Goal: Task Accomplishment & Management: Use online tool/utility

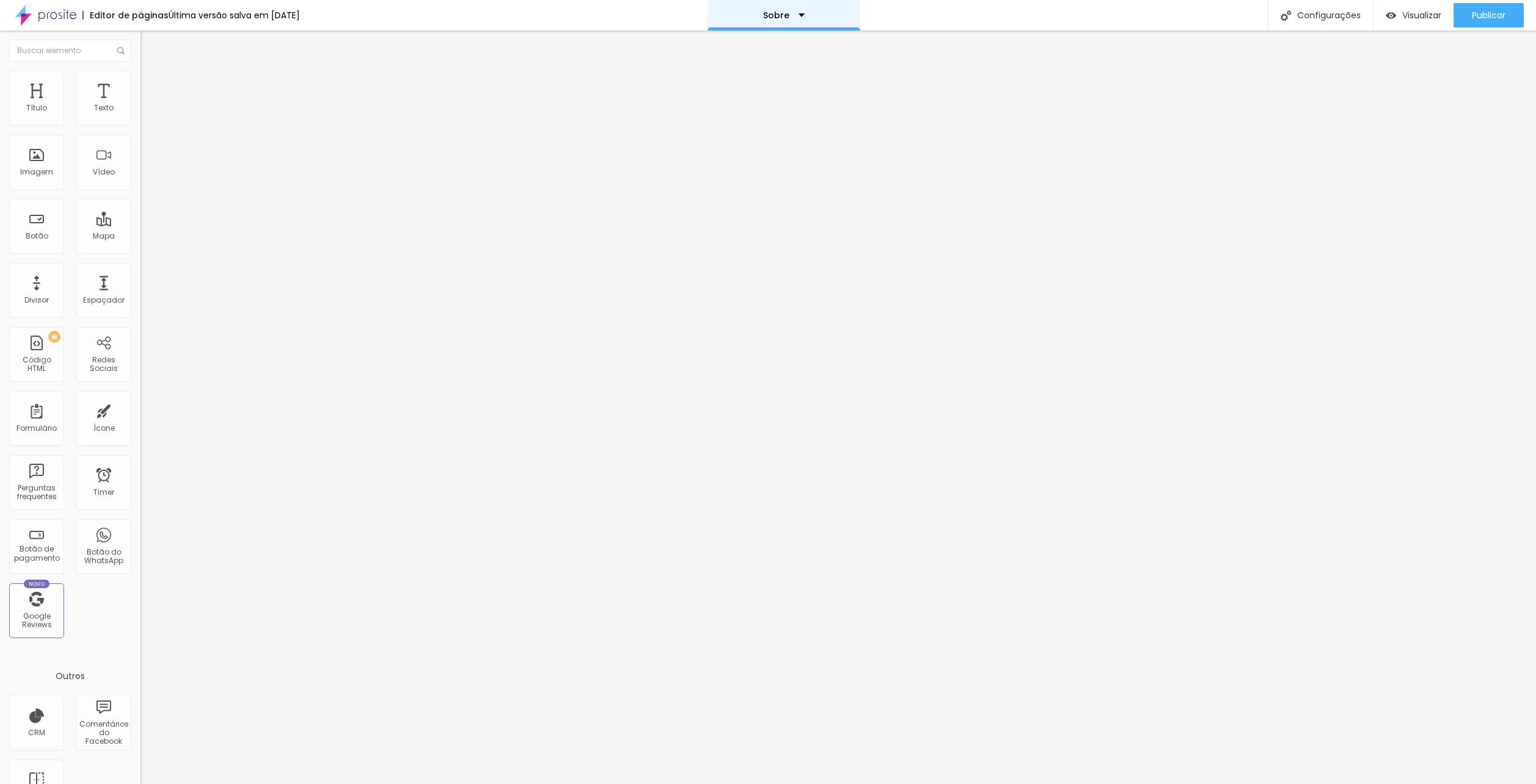
click at [805, 6] on div "Sobre" at bounding box center [783, 15] width 152 height 30
click at [749, 53] on link "Contato" at bounding box center [729, 46] width 39 height 13
click at [1495, 13] on span "Publicar" at bounding box center [1489, 15] width 34 height 10
click at [1480, 17] on span "Publicar" at bounding box center [1489, 15] width 34 height 10
click at [1401, 15] on span "Visualizar" at bounding box center [1411, 15] width 39 height 10
